Goal: Find specific page/section: Find specific page/section

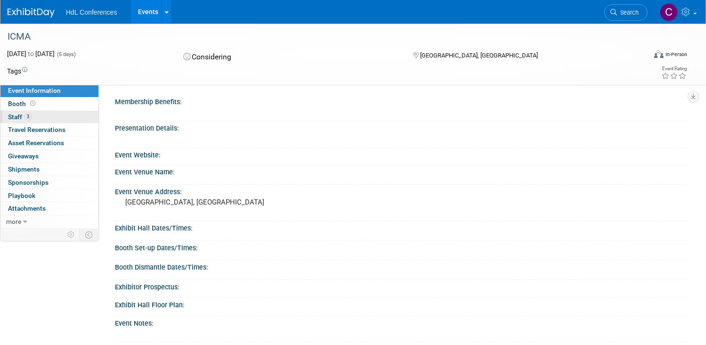
click at [32, 114] on span "Staff 3" at bounding box center [20, 117] width 24 height 8
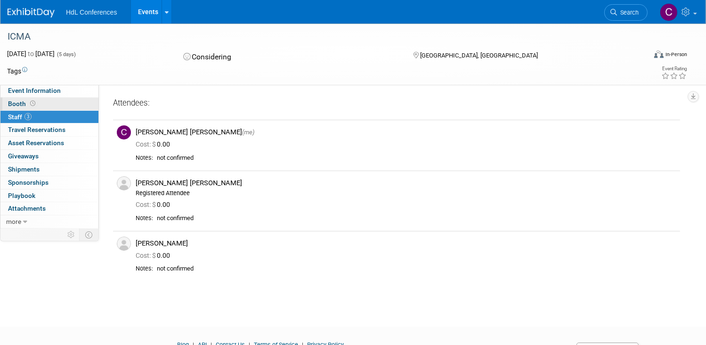
click at [37, 104] on span "Booth" at bounding box center [22, 104] width 29 height 8
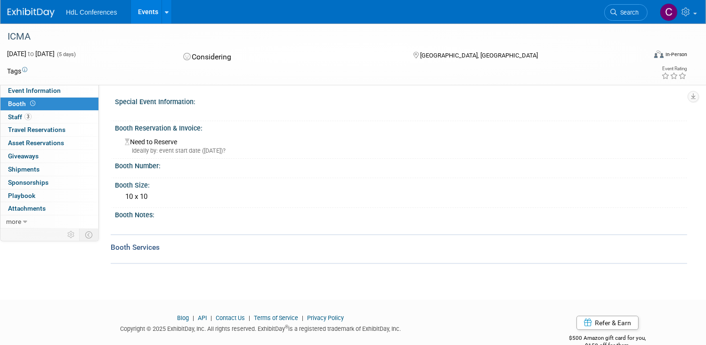
click at [110, 14] on span "HdL Conferences" at bounding box center [91, 12] width 51 height 8
click at [114, 9] on span "HdL Conferences" at bounding box center [91, 12] width 51 height 8
click at [169, 12] on icon at bounding box center [167, 12] width 4 height 6
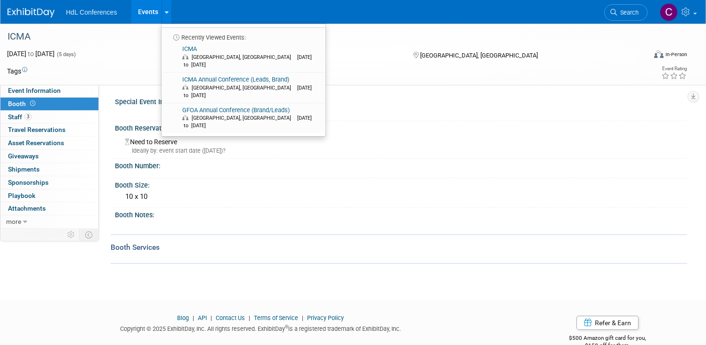
click at [176, 47] on div "ICMA" at bounding box center [318, 36] width 636 height 25
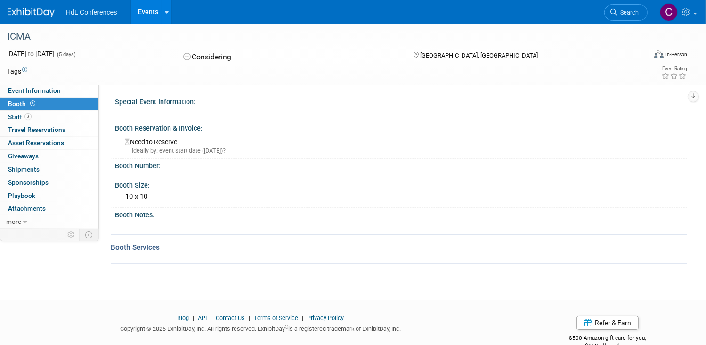
click at [165, 16] on link "Events" at bounding box center [148, 12] width 34 height 24
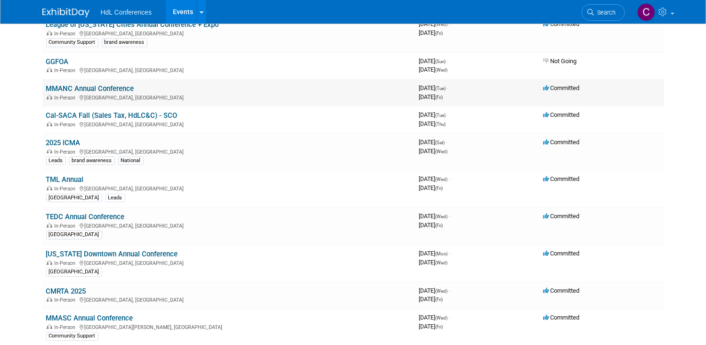
scroll to position [82, 0]
click at [52, 141] on link "2025 ICMA" at bounding box center [63, 142] width 34 height 8
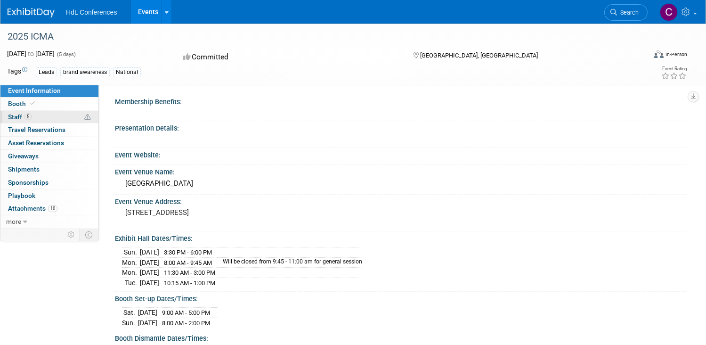
click at [32, 115] on span "Staff 5" at bounding box center [20, 117] width 24 height 8
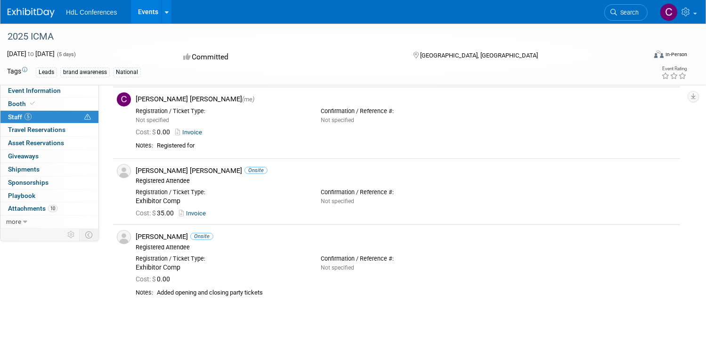
scroll to position [250, 0]
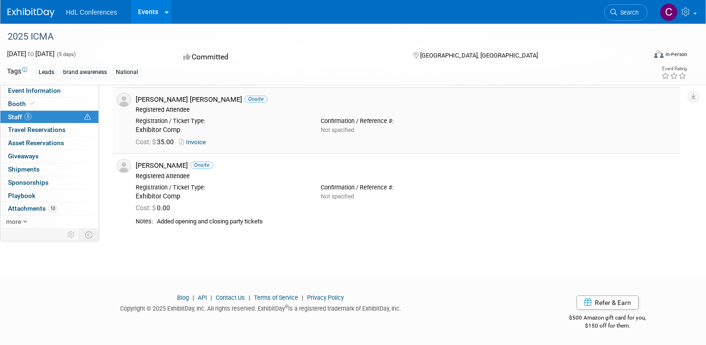
click at [210, 141] on link "Invoice" at bounding box center [194, 141] width 31 height 7
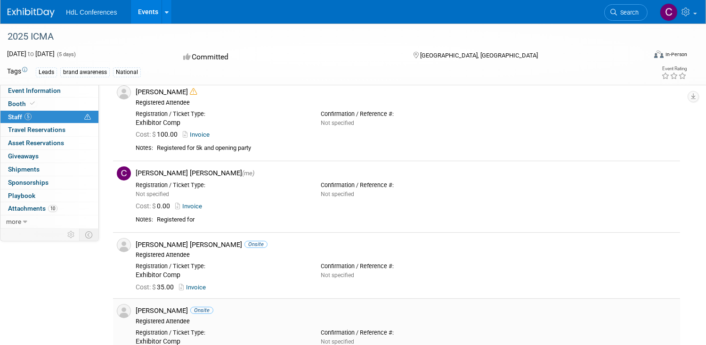
scroll to position [73, 0]
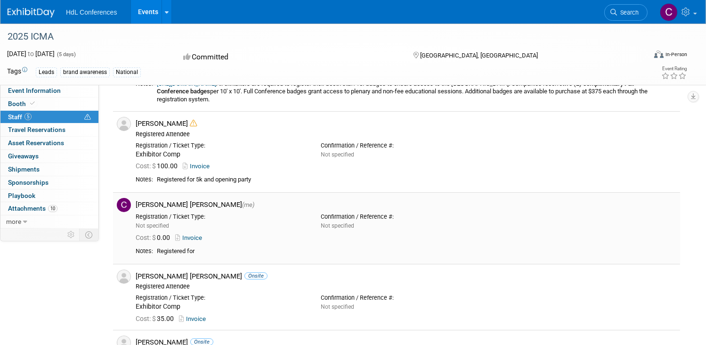
click at [206, 240] on link "Invoice" at bounding box center [190, 237] width 31 height 7
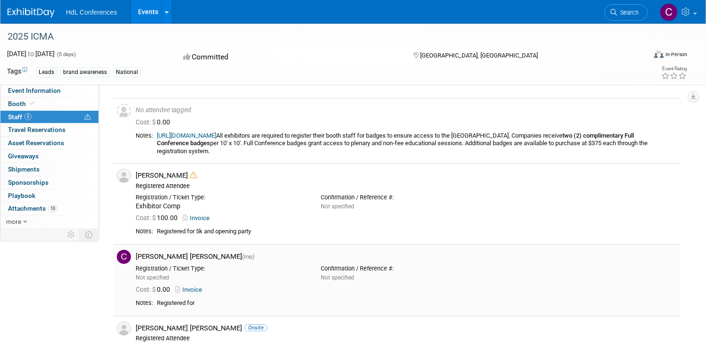
scroll to position [0, 0]
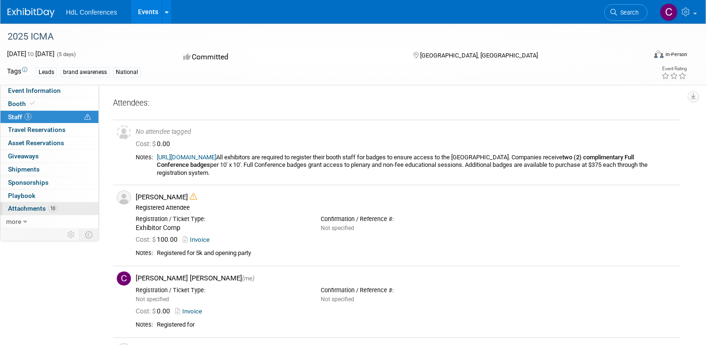
click at [57, 209] on span "Attachments 10" at bounding box center [32, 208] width 49 height 8
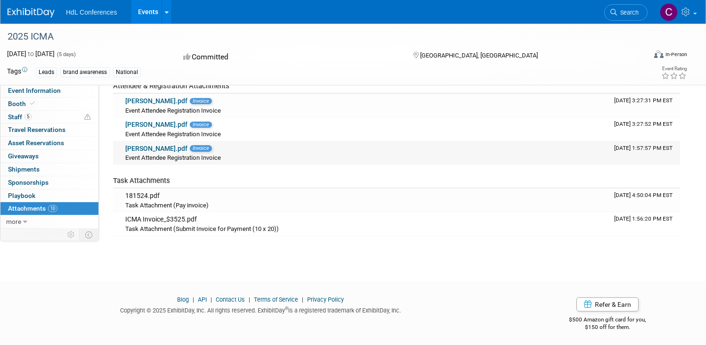
scroll to position [211, 0]
click at [166, 121] on link "Connor.pdf" at bounding box center [156, 125] width 62 height 8
